Goal: Navigation & Orientation: Find specific page/section

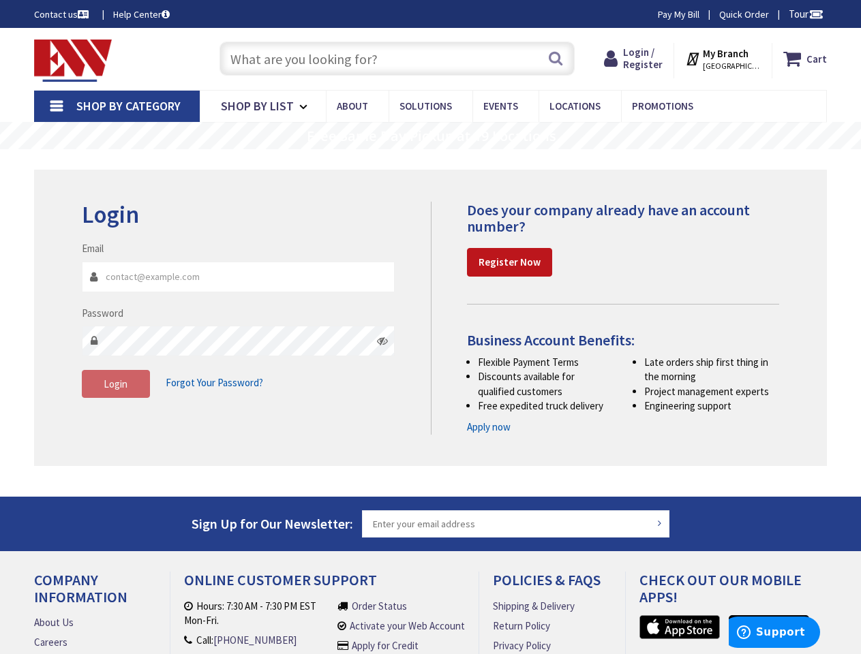
click at [431, 327] on div "Does your company already have an account number? Register Now Business Account…" at bounding box center [610, 318] width 359 height 233
click at [803, 14] on span "Tour" at bounding box center [805, 13] width 35 height 13
click at [815, 14] on div at bounding box center [430, 327] width 861 height 654
click at [727, 59] on strong "My Branch" at bounding box center [726, 53] width 46 height 13
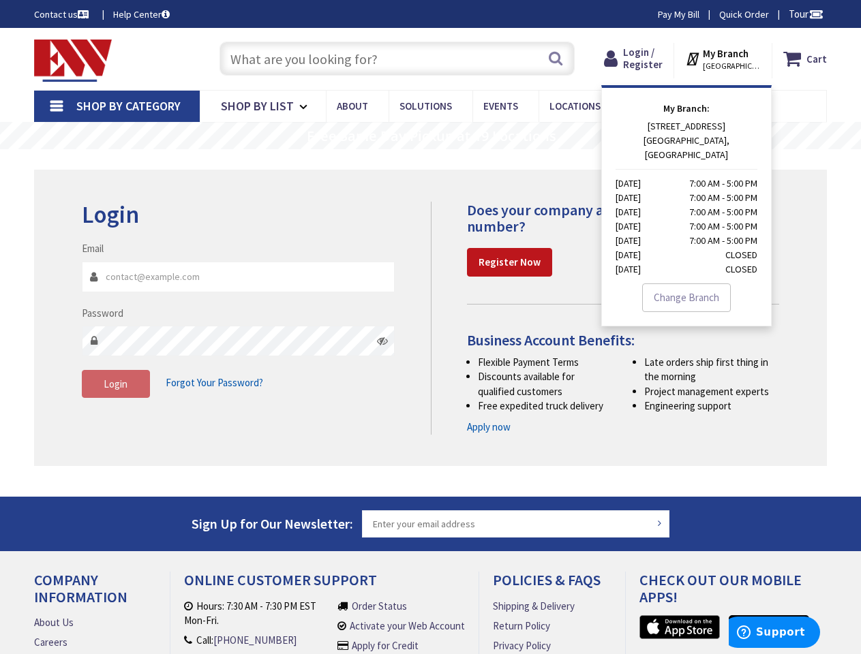
click at [117, 106] on span "Shop By Category" at bounding box center [128, 106] width 104 height 16
click at [430, 136] on rs-layer "Free Same Day Pickup at 19 Locations" at bounding box center [431, 136] width 249 height 15
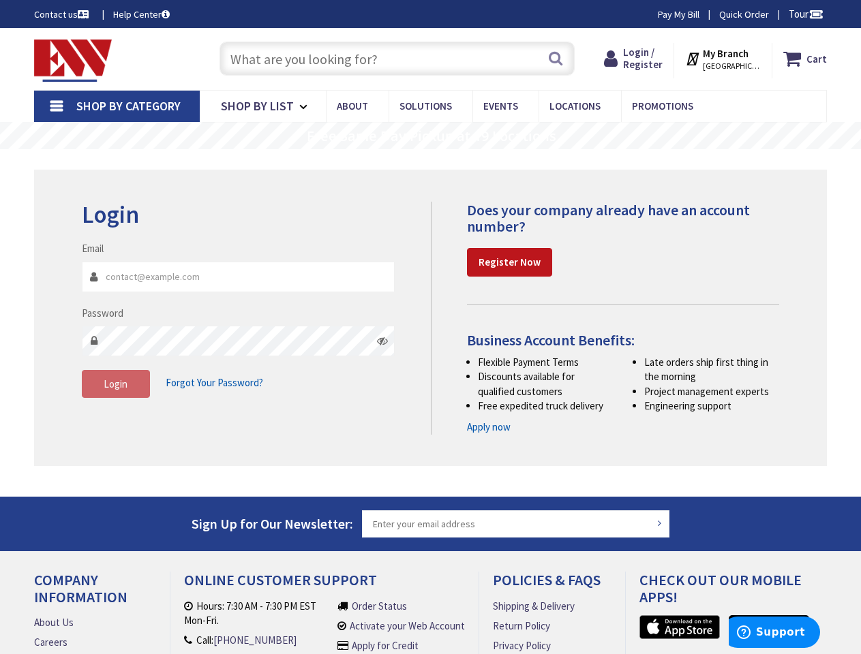
click at [430, 136] on rs-layer "Free Same Day Pickup at 19 Locations" at bounding box center [431, 136] width 249 height 15
click at [382, 341] on icon at bounding box center [382, 340] width 11 height 11
